Goal: Check status: Check status

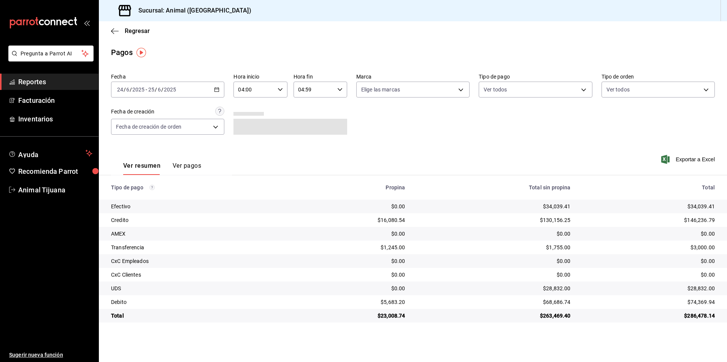
click at [179, 163] on button "Ver pagos" at bounding box center [187, 168] width 28 height 13
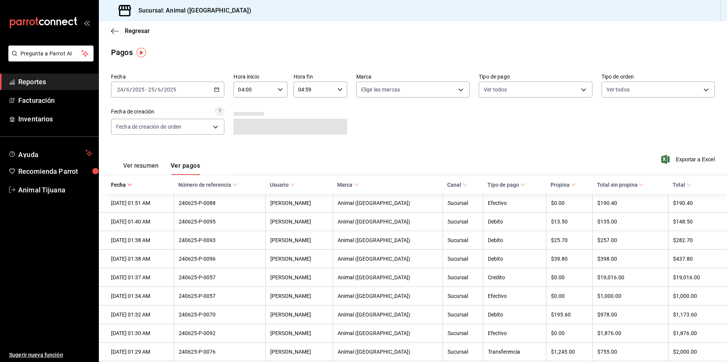
click at [218, 88] on div "[DATE] [DATE] - [DATE] [DATE]" at bounding box center [167, 90] width 113 height 16
click at [168, 111] on span "Hoy" at bounding box center [146, 113] width 59 height 8
type input "00:00"
type input "23:59"
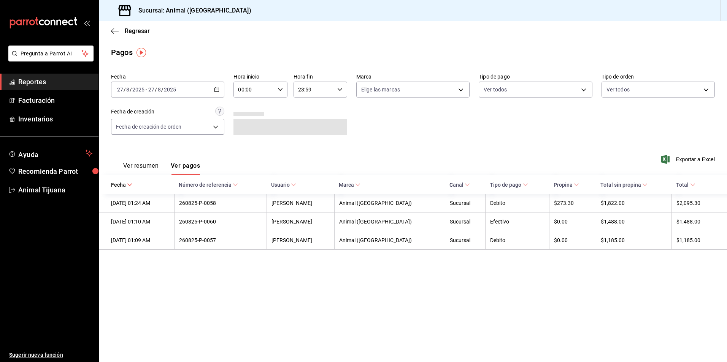
click at [278, 91] on icon "button" at bounding box center [279, 89] width 5 height 5
click at [250, 141] on span "04" at bounding box center [246, 144] width 15 height 6
type input "04:00"
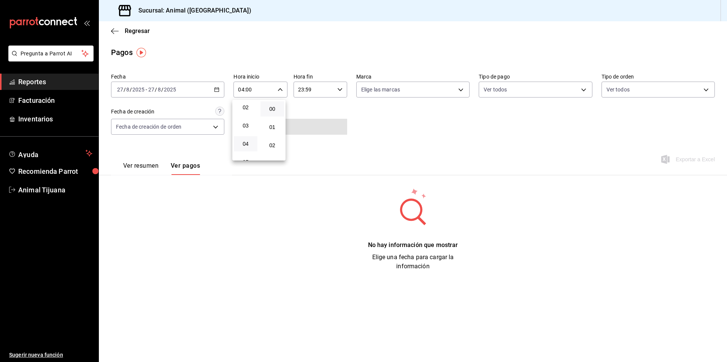
click at [425, 141] on div at bounding box center [363, 181] width 727 height 362
click at [153, 168] on button "Ver resumen" at bounding box center [140, 168] width 35 height 13
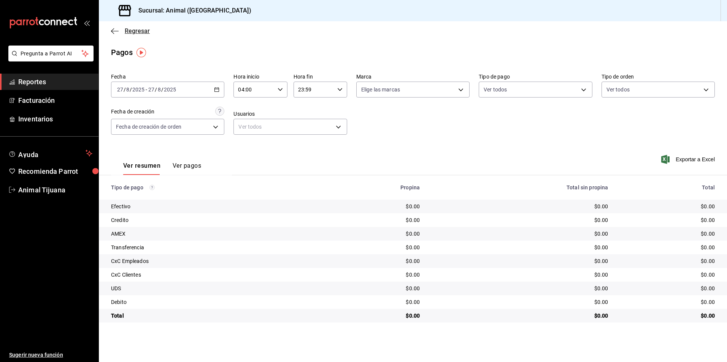
click at [140, 33] on span "Regresar" at bounding box center [137, 30] width 25 height 7
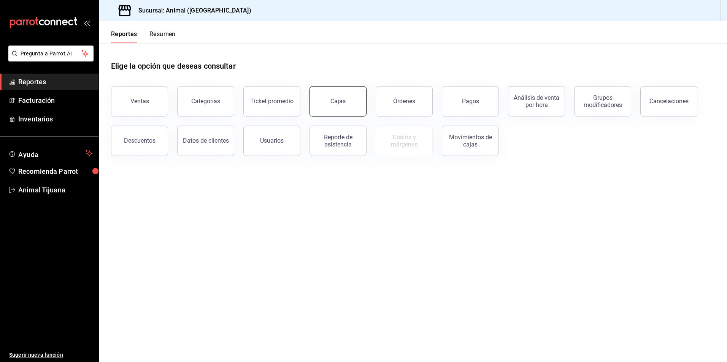
click at [347, 105] on button "Cajas" at bounding box center [337, 101] width 57 height 30
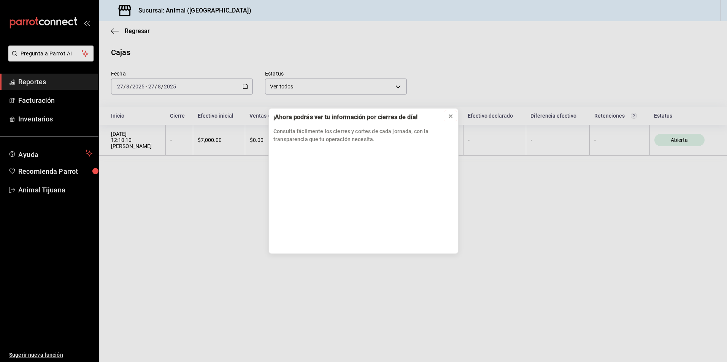
click at [454, 117] on button at bounding box center [450, 116] width 12 height 12
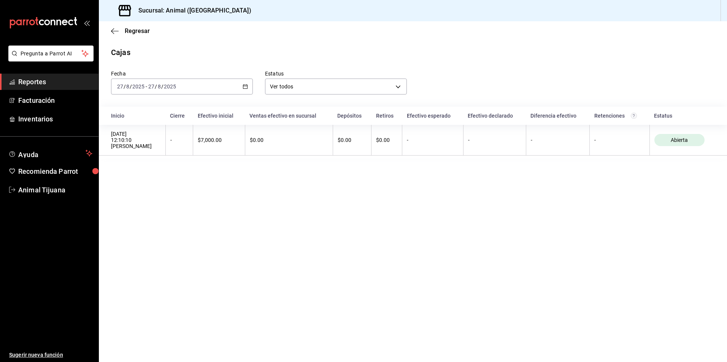
click at [244, 86] on \(Stroke\) "button" at bounding box center [245, 86] width 4 height 0
click at [167, 108] on span "Hoy" at bounding box center [146, 110] width 59 height 8
click at [141, 29] on span "Regresar" at bounding box center [137, 30] width 25 height 7
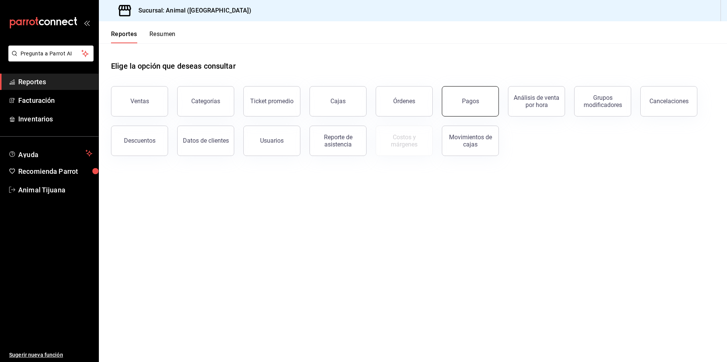
click at [475, 103] on div "Pagos" at bounding box center [470, 101] width 17 height 7
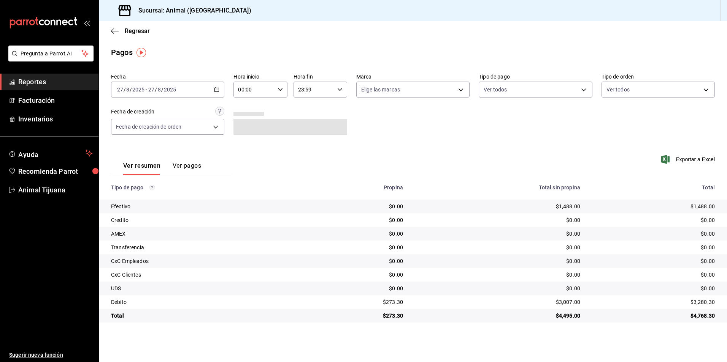
click at [218, 90] on icon "button" at bounding box center [216, 89] width 5 height 5
click at [176, 110] on span "Hoy" at bounding box center [146, 113] width 59 height 8
click at [259, 91] on input "00:00" at bounding box center [253, 89] width 41 height 15
click at [250, 140] on button "04" at bounding box center [247, 143] width 24 height 15
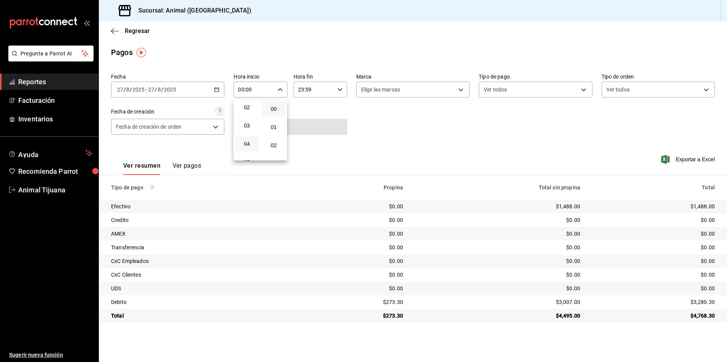
type input "04:00"
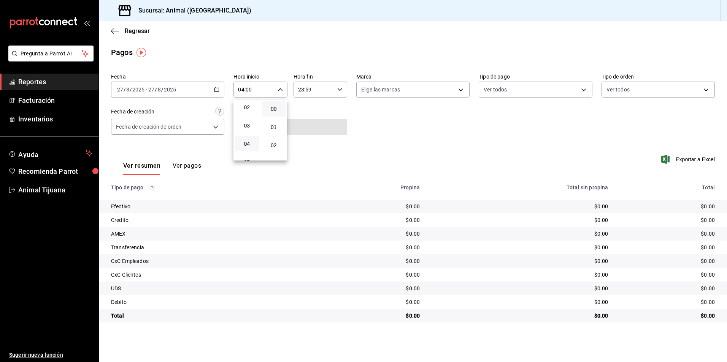
click at [350, 140] on div at bounding box center [363, 181] width 727 height 362
